Goal: Task Accomplishment & Management: Complete application form

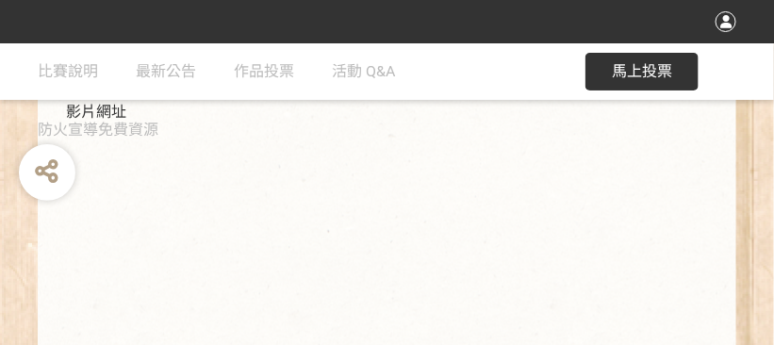
scroll to position [645, 0]
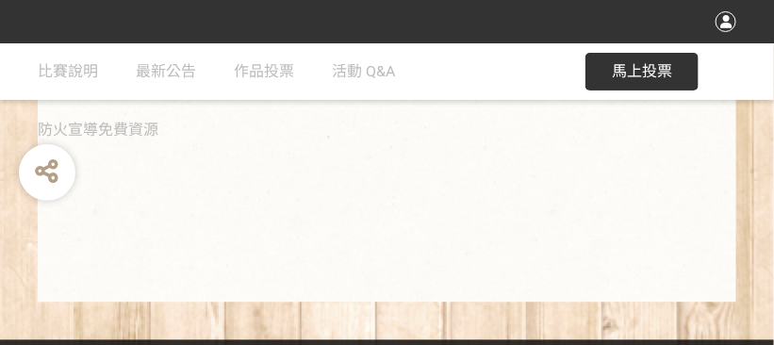
click at [612, 71] on span "馬上投票" at bounding box center [642, 71] width 60 height 18
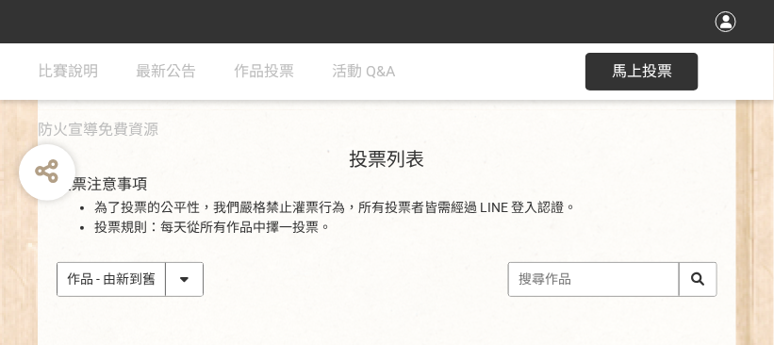
scroll to position [189, 0]
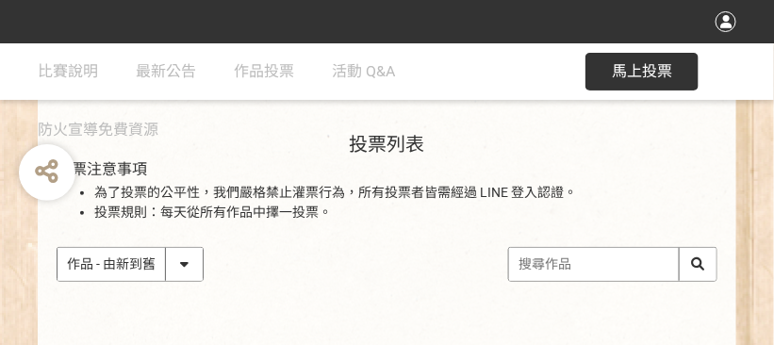
click at [177, 265] on select "作品 - 由新到舊 作品 - 由舊到新 票數 - 由多到少 票數 - 由少到多" at bounding box center [130, 264] width 145 height 33
click at [239, 265] on div "作品 - 由新到舊 作品 - 由舊到新 票數 - 由多到少 票數 - 由少到多" at bounding box center [387, 264] width 661 height 35
click at [590, 271] on input "search" at bounding box center [612, 264] width 207 height 33
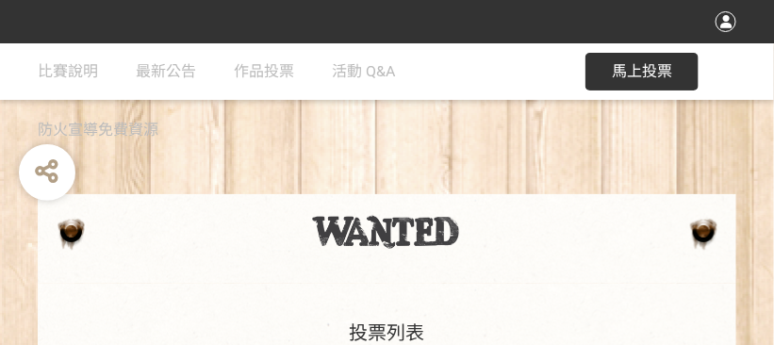
drag, startPoint x: 157, startPoint y: 201, endPoint x: 269, endPoint y: 194, distance: 112.4
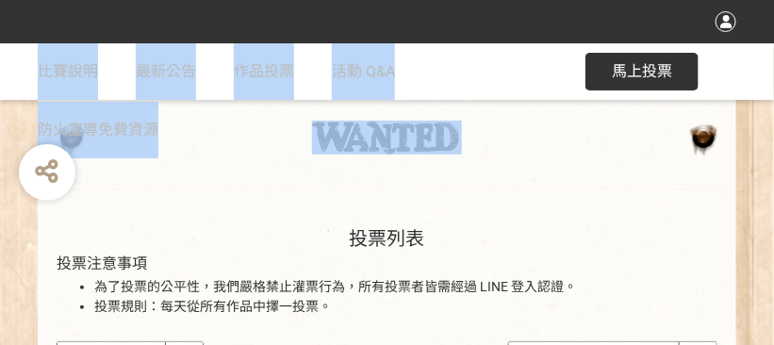
scroll to position [189, 0]
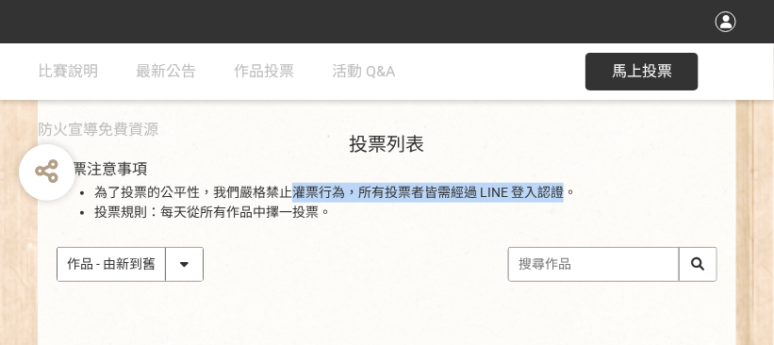
drag, startPoint x: 293, startPoint y: 195, endPoint x: 563, endPoint y: 191, distance: 269.7
click at [563, 203] on li "為了投票的公平性，我們嚴格禁止灌票行為，所有投票者皆需經過 LINE 登入認證。" at bounding box center [405, 213] width 623 height 20
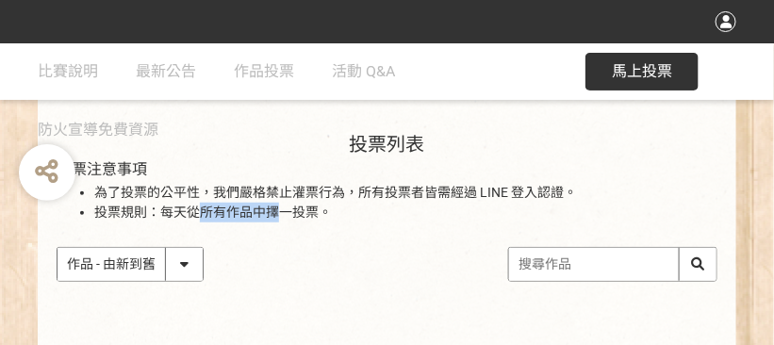
drag, startPoint x: 203, startPoint y: 215, endPoint x: 273, endPoint y: 210, distance: 70.9
click at [273, 210] on li "投票規則：每天從所有作品中擇一投票。" at bounding box center [405, 213] width 623 height 20
drag, startPoint x: 273, startPoint y: 210, endPoint x: 189, endPoint y: 263, distance: 100.0
click at [189, 263] on select "作品 - 由新到舊 作品 - 由舊到新 票數 - 由多到少 票數 - 由少到多" at bounding box center [130, 264] width 145 height 33
click at [58, 248] on select "作品 - 由新到舊 作品 - 由舊到新 票數 - 由多到少 票數 - 由少到多" at bounding box center [130, 264] width 145 height 33
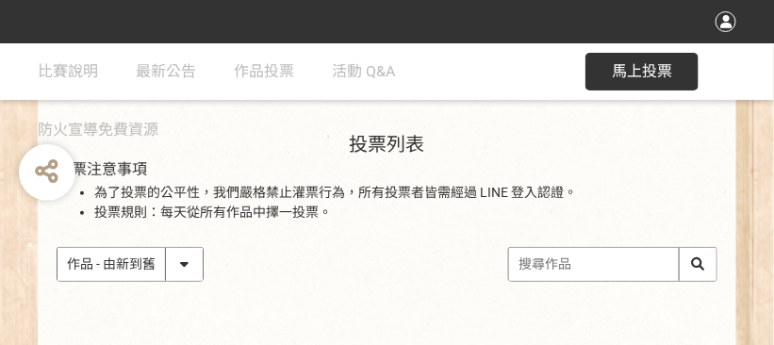
click at [361, 216] on li "投票規則：每天從所有作品中擇一投票。" at bounding box center [405, 213] width 623 height 20
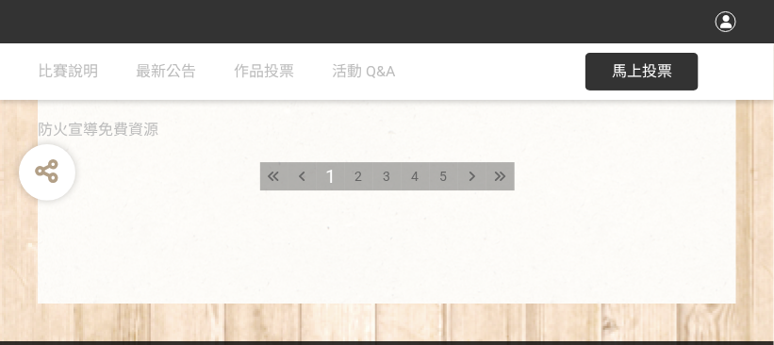
scroll to position [1294, 0]
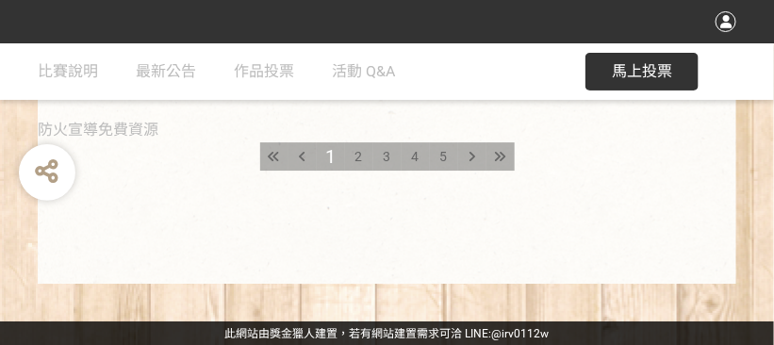
click at [359, 152] on div "比賽說明 最新公告 作品投票 活動 Q&A 防火宣導免費資源" at bounding box center [312, 101] width 548 height 117
click at [357, 158] on div "比賽說明 最新公告 作品投票 活動 Q&A 防火宣導免費資源" at bounding box center [312, 101] width 548 height 117
click at [471, 157] on div "比賽說明 最新公告 作品投票 活動 Q&A 防火宣導免費資源" at bounding box center [312, 101] width 548 height 117
click at [498, 154] on div "比賽說明 最新公告 作品投票 活動 Q&A 防火宣導免費資源" at bounding box center [312, 101] width 548 height 117
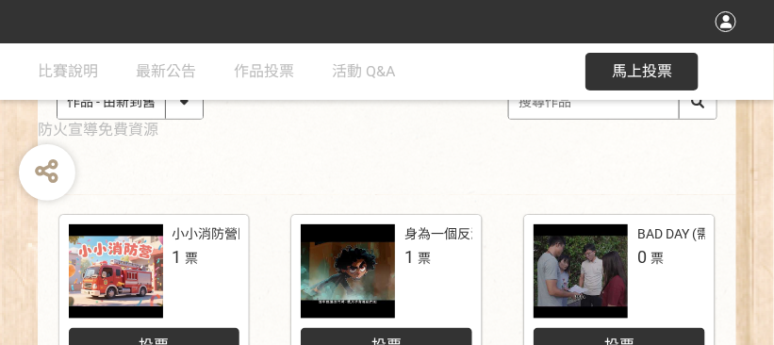
scroll to position [0, 0]
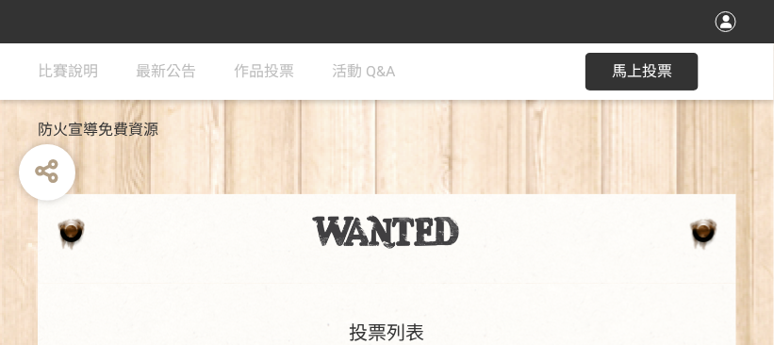
click at [110, 130] on span "防火宣導免費資源" at bounding box center [98, 130] width 121 height 18
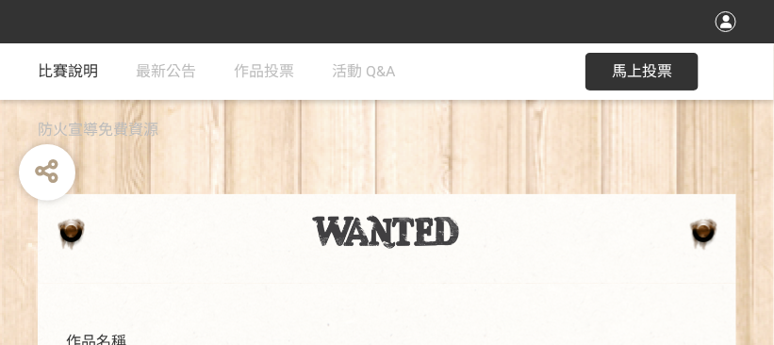
click at [96, 67] on span "比賽說明" at bounding box center [68, 71] width 60 height 18
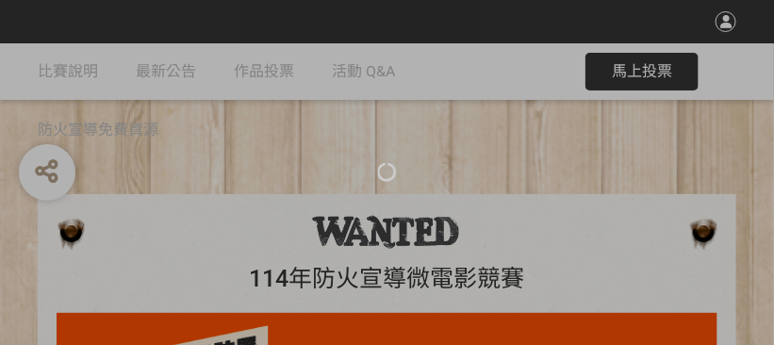
click at [156, 70] on div at bounding box center [387, 172] width 774 height 345
click at [257, 74] on div at bounding box center [387, 172] width 774 height 345
click at [340, 70] on div at bounding box center [387, 172] width 774 height 345
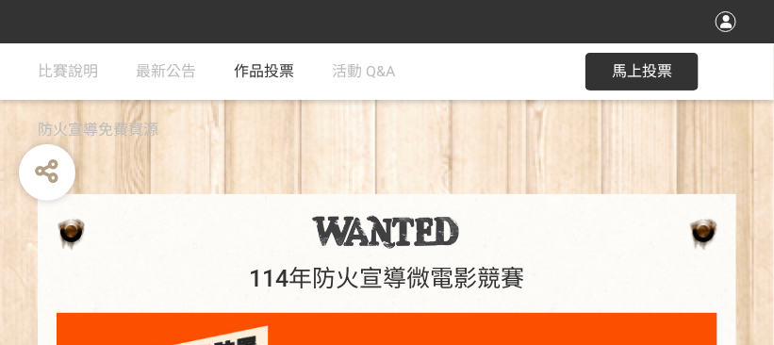
click at [261, 77] on span "作品投票" at bounding box center [264, 71] width 60 height 18
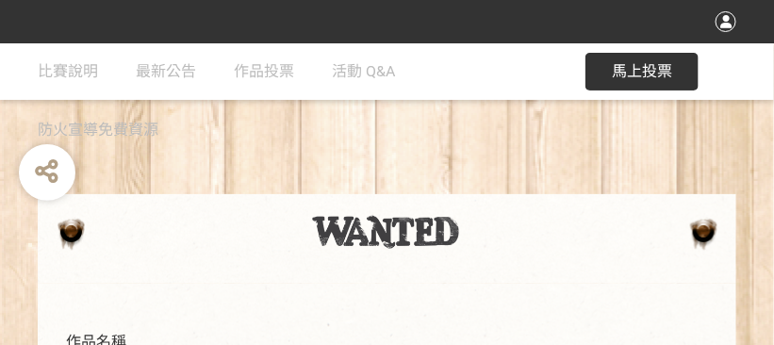
click at [716, 22] on div at bounding box center [726, 21] width 21 height 21
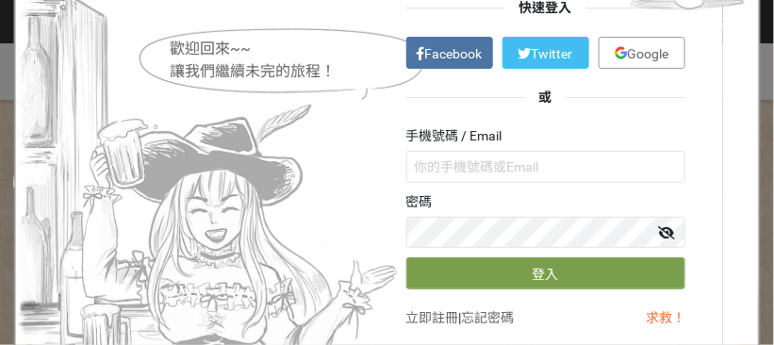
click at [629, 50] on span "Google" at bounding box center [648, 53] width 41 height 15
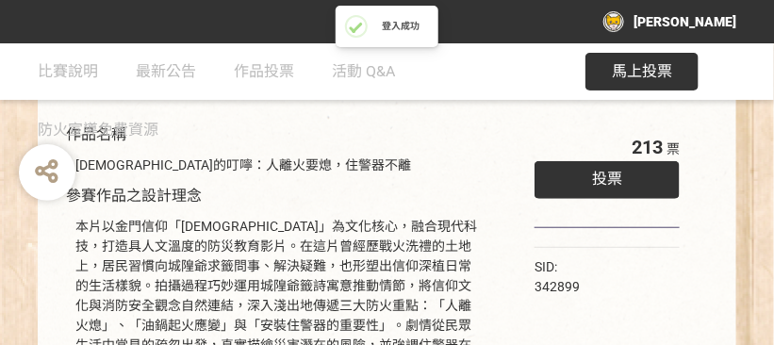
scroll to position [189, 0]
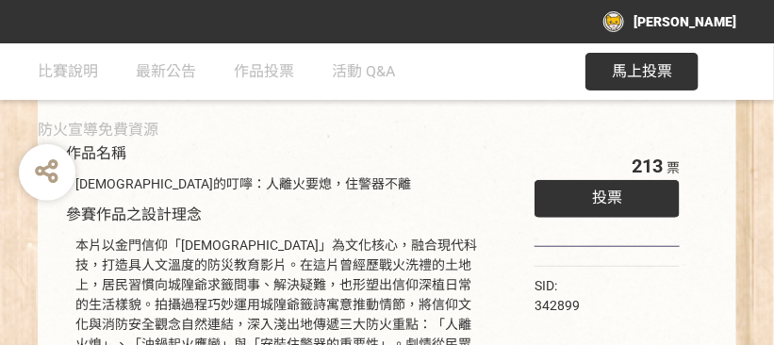
click at [624, 207] on div "投票" at bounding box center [607, 199] width 145 height 38
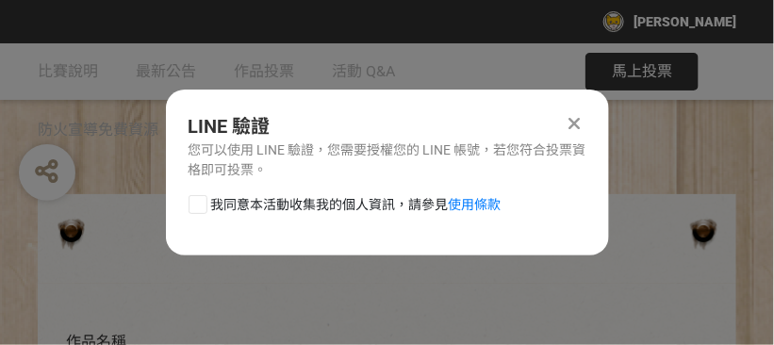
scroll to position [0, 0]
click at [199, 205] on div at bounding box center [198, 204] width 19 height 19
checkbox input "true"
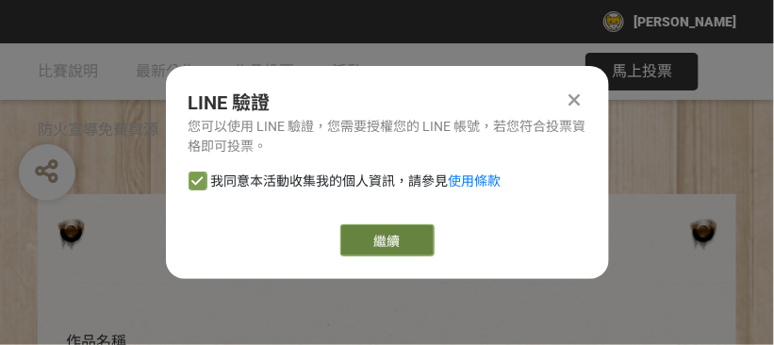
click at [380, 238] on link "繼續" at bounding box center [387, 240] width 94 height 32
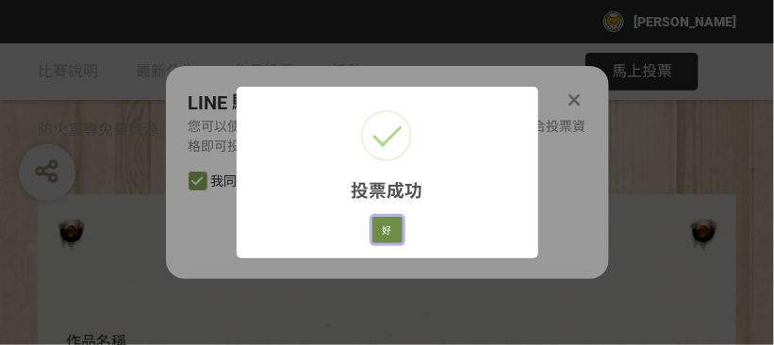
click at [389, 232] on button "好" at bounding box center [388, 230] width 30 height 26
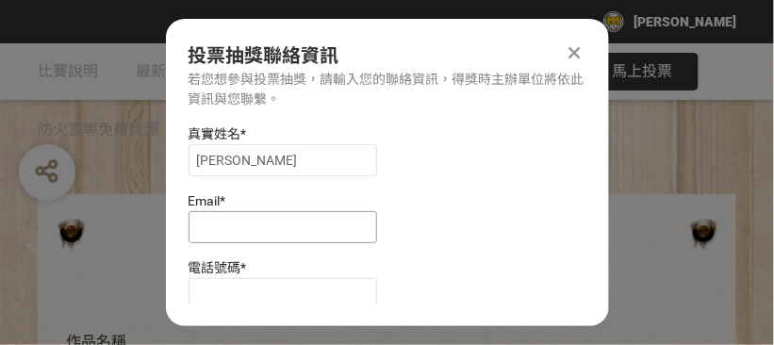
click at [331, 228] on input at bounding box center [283, 227] width 189 height 32
type input "ｄ"
type input "Ｄ"
type input "ｄ"
drag, startPoint x: 316, startPoint y: 224, endPoint x: 134, endPoint y: 216, distance: 182.2
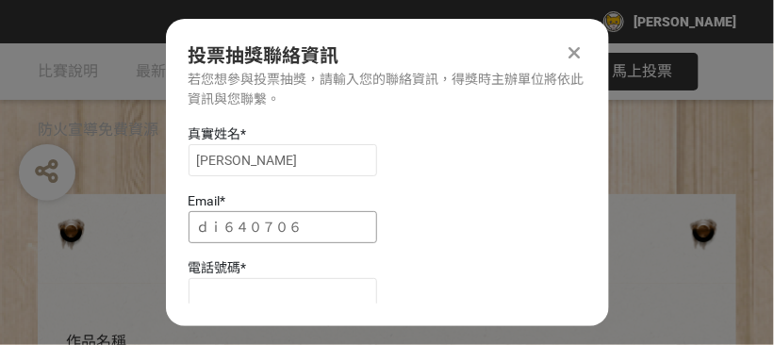
type input "日"
type input "ｉ"
type input "ｄ"
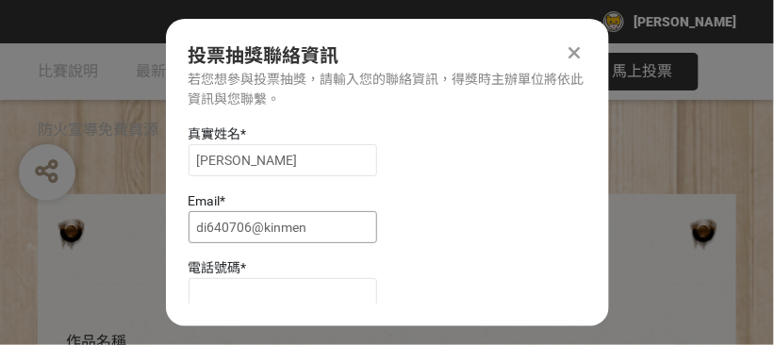
click at [261, 226] on input "di640706@kinmen" at bounding box center [283, 227] width 189 height 32
click at [339, 231] on input "di640706@mail.kinmen" at bounding box center [283, 227] width 189 height 32
type input "di640706@mail.kinmen.gov.tw"
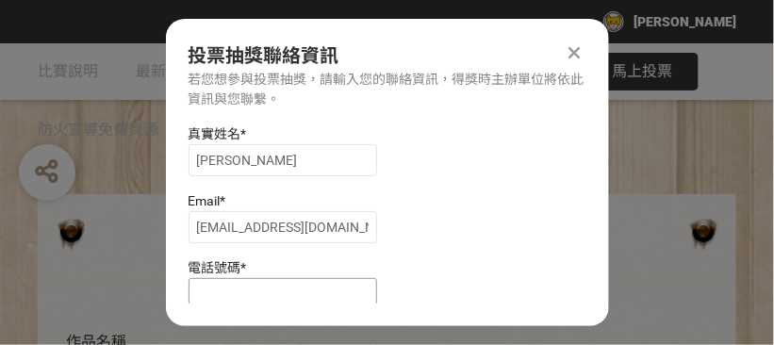
click at [251, 295] on input at bounding box center [283, 294] width 189 height 32
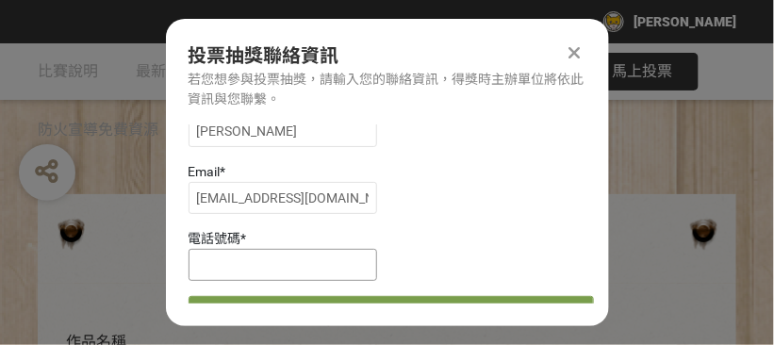
scroll to position [54, 0]
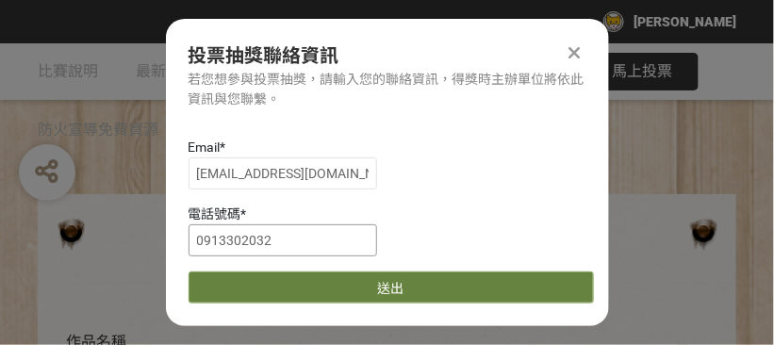
type input "0913302032"
click at [379, 292] on button "送出" at bounding box center [392, 288] width 406 height 32
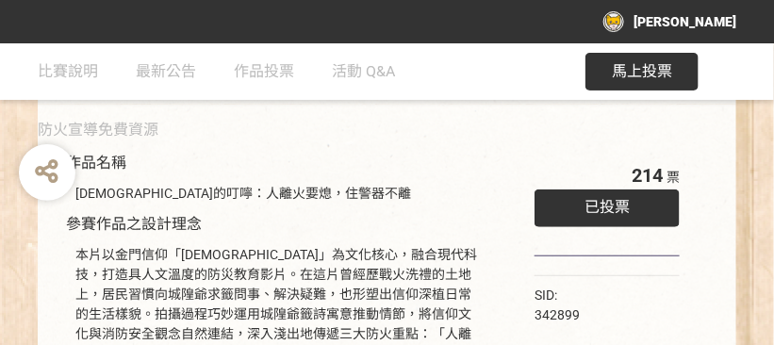
scroll to position [189, 0]
